Goal: Entertainment & Leisure: Consume media (video, audio)

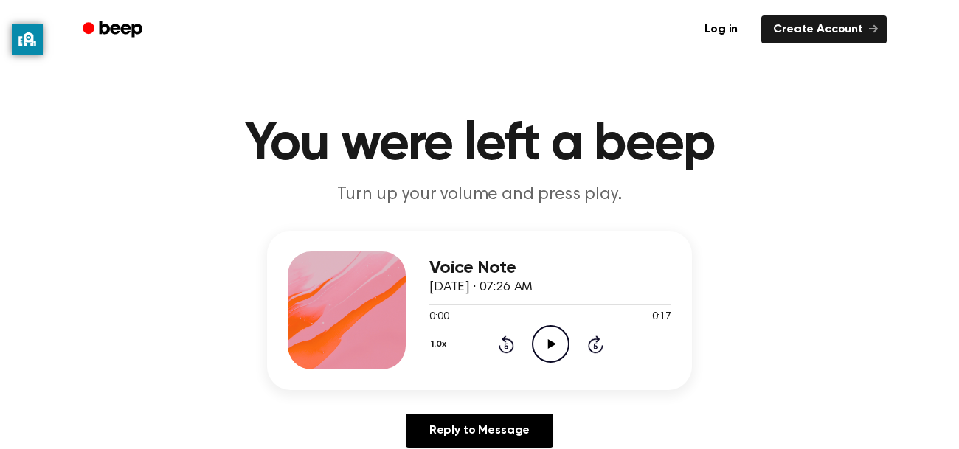
click at [559, 338] on icon "Play Audio" at bounding box center [551, 344] width 38 height 38
click at [545, 333] on icon "Play Audio" at bounding box center [551, 344] width 38 height 38
click at [558, 349] on icon "Play Audio" at bounding box center [551, 344] width 38 height 38
click at [556, 348] on icon "Pause Audio" at bounding box center [551, 344] width 38 height 38
click at [556, 348] on icon "Play Audio" at bounding box center [551, 344] width 38 height 38
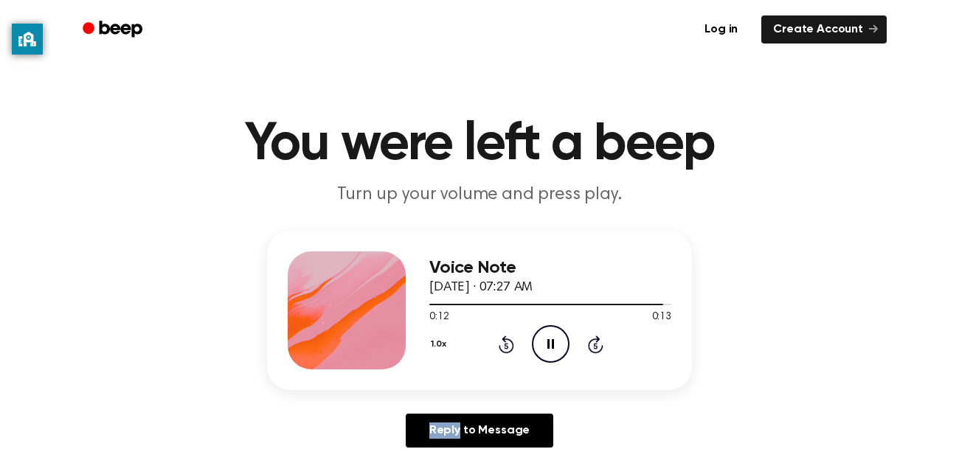
click at [556, 348] on icon "Pause Audio" at bounding box center [551, 344] width 38 height 38
click at [556, 348] on icon "Play Audio" at bounding box center [551, 344] width 38 height 38
click at [534, 348] on icon "Play Audio" at bounding box center [551, 344] width 38 height 38
click at [540, 339] on icon "Play Audio" at bounding box center [551, 344] width 38 height 38
click at [546, 335] on icon "Play Audio" at bounding box center [551, 344] width 38 height 38
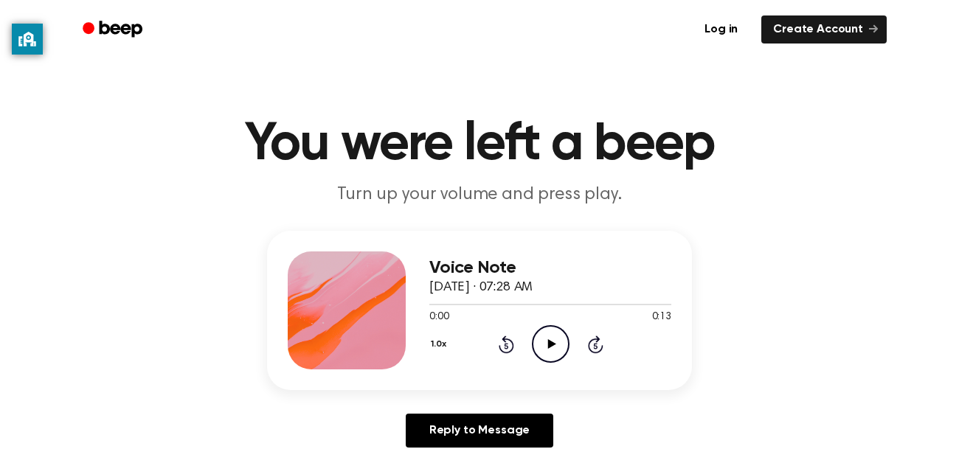
click at [548, 336] on icon "Play Audio" at bounding box center [551, 344] width 38 height 38
click at [548, 336] on icon "Pause Audio" at bounding box center [551, 344] width 38 height 38
click at [546, 329] on icon "Play Audio" at bounding box center [551, 344] width 38 height 38
click at [542, 334] on icon "Play Audio" at bounding box center [551, 344] width 38 height 38
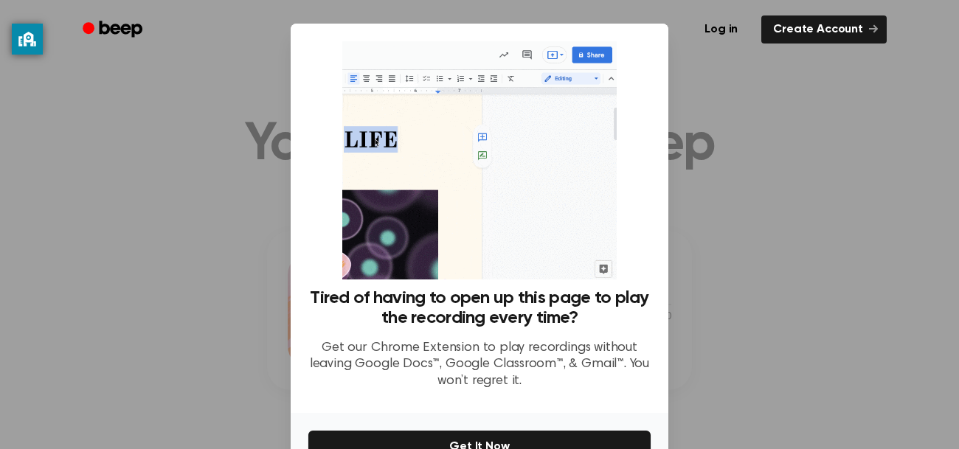
click at [870, 52] on div "Log in Create Account" at bounding box center [479, 29] width 815 height 59
click at [824, 202] on div at bounding box center [479, 224] width 959 height 449
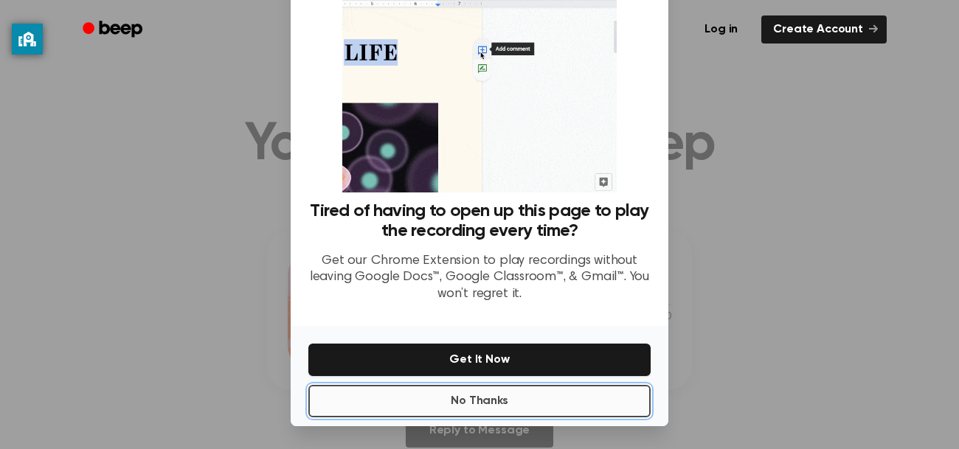
click at [378, 390] on button "No Thanks" at bounding box center [479, 401] width 342 height 32
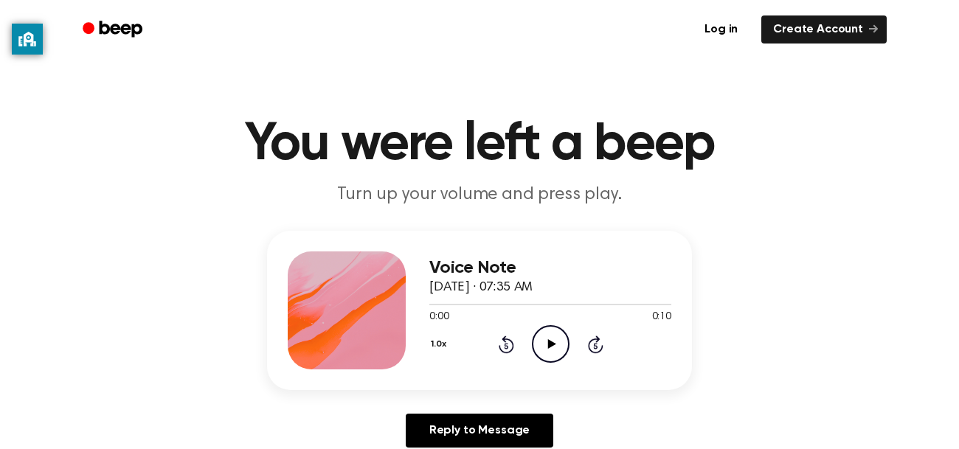
click at [545, 335] on icon "Play Audio" at bounding box center [551, 344] width 38 height 38
click at [536, 340] on icon "Play Audio" at bounding box center [551, 344] width 38 height 38
click at [549, 346] on icon "Pause Audio" at bounding box center [551, 344] width 38 height 38
click at [549, 346] on icon at bounding box center [552, 344] width 8 height 10
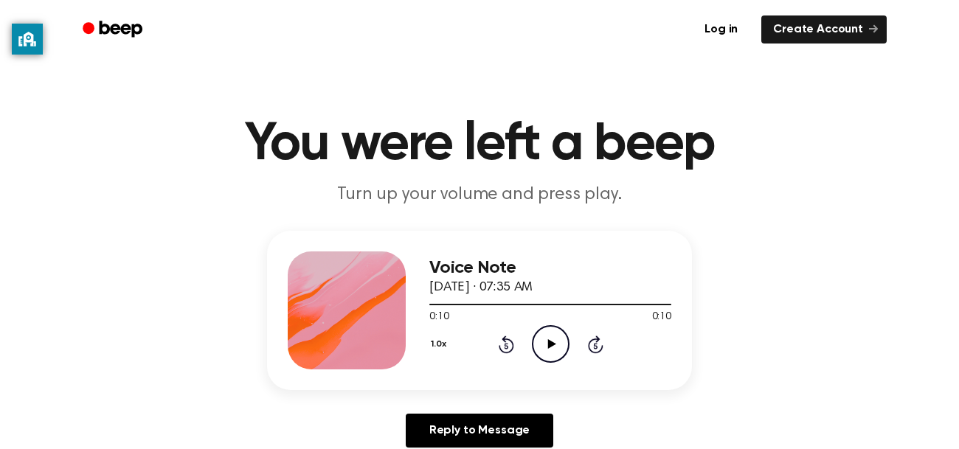
click at [549, 346] on icon at bounding box center [552, 344] width 8 height 10
click at [555, 343] on icon "Play Audio" at bounding box center [551, 344] width 38 height 38
click at [550, 342] on icon at bounding box center [552, 344] width 8 height 10
click at [540, 338] on icon "Play Audio" at bounding box center [551, 344] width 38 height 38
click at [539, 341] on icon "Play Audio" at bounding box center [551, 344] width 38 height 38
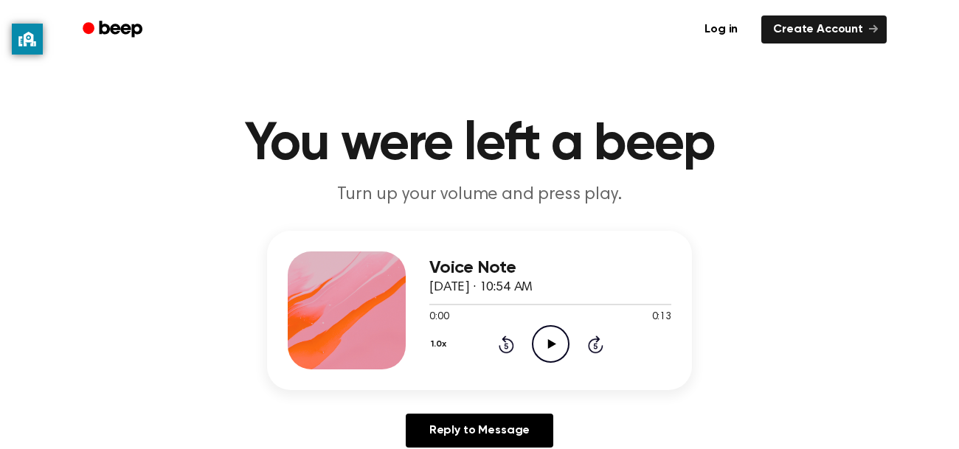
click at [550, 344] on icon at bounding box center [552, 344] width 8 height 10
click at [545, 348] on icon "Pause Audio" at bounding box center [551, 344] width 38 height 38
click at [545, 348] on icon "Play Audio" at bounding box center [551, 344] width 38 height 38
